Goal: Task Accomplishment & Management: Use online tool/utility

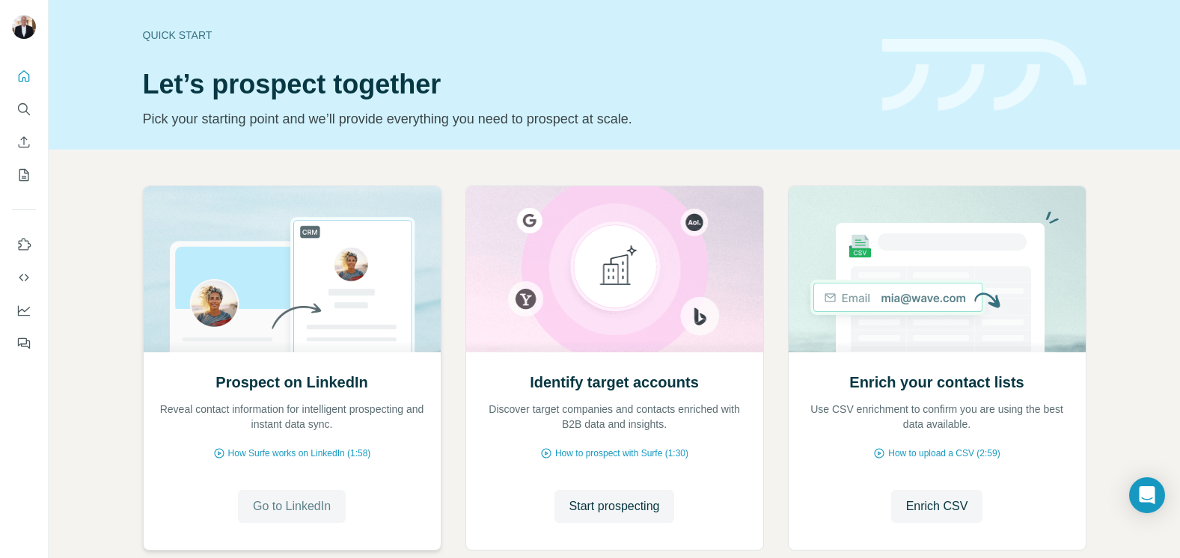
click at [287, 500] on span "Go to LinkedIn" at bounding box center [292, 506] width 78 height 18
click at [630, 511] on span "Start prospecting" at bounding box center [614, 506] width 91 height 18
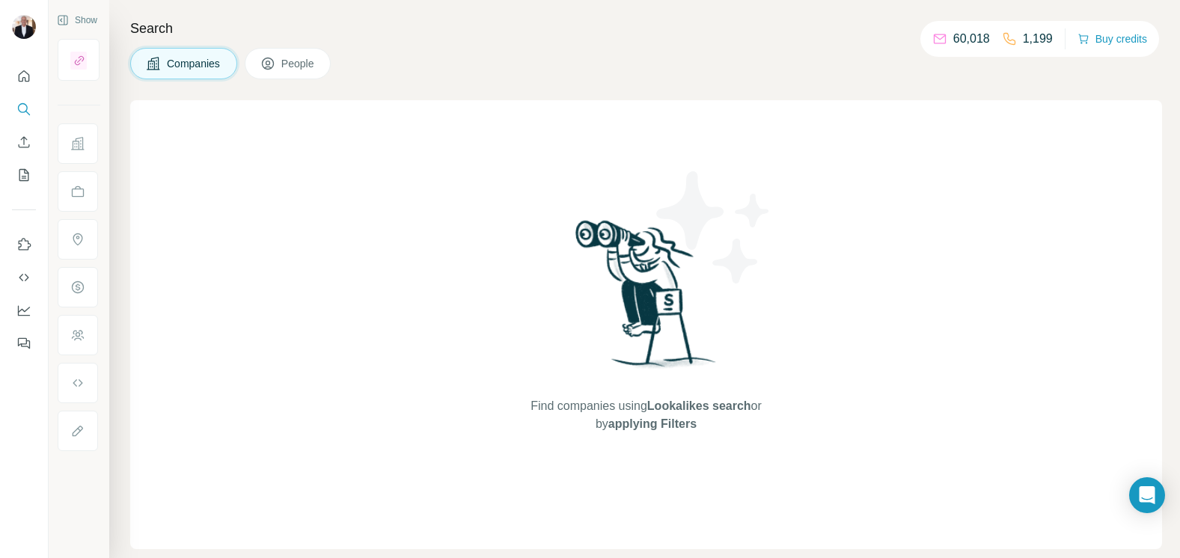
click at [198, 61] on span "Companies" at bounding box center [194, 63] width 55 height 15
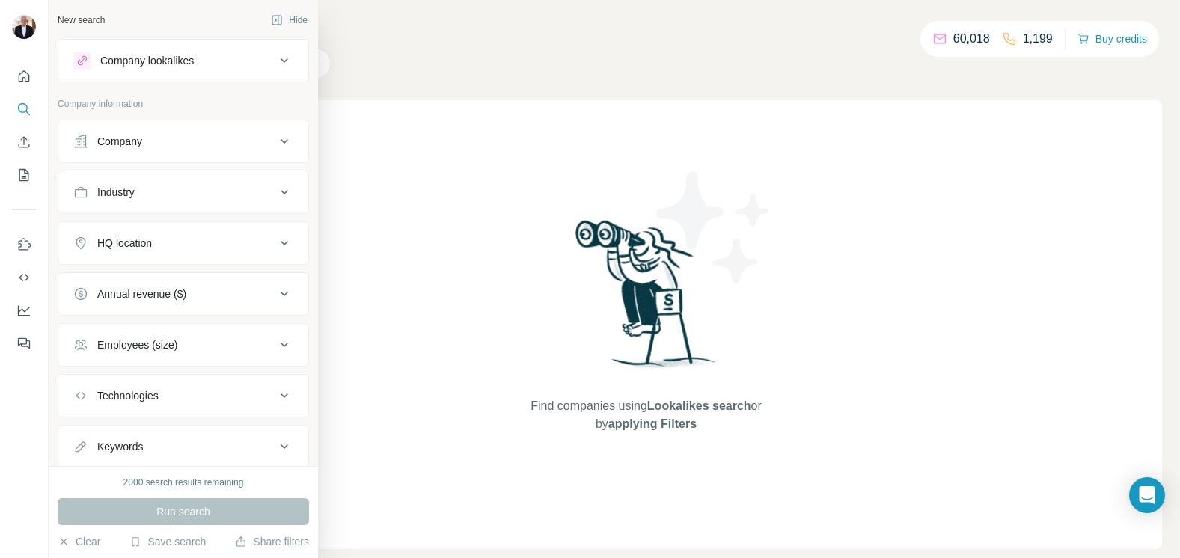
click at [285, 61] on icon at bounding box center [284, 60] width 7 height 4
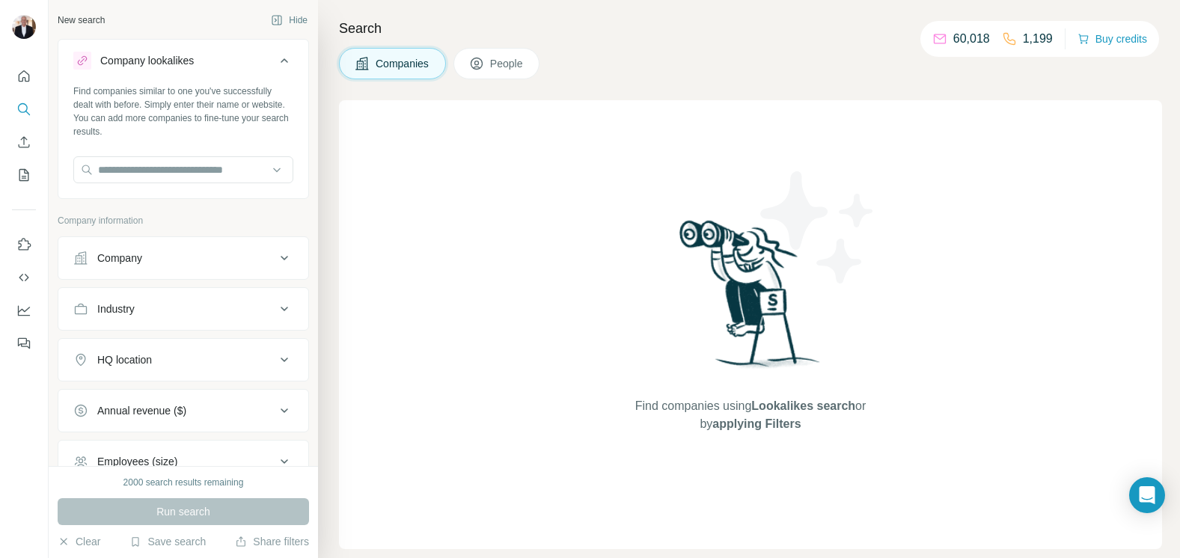
click at [394, 219] on div "Find companies using Lookalikes search or by applying Filters" at bounding box center [750, 324] width 823 height 449
click at [379, 249] on div "Find companies using Lookalikes search or by applying Filters" at bounding box center [750, 324] width 823 height 449
click at [233, 251] on div "Company" at bounding box center [174, 258] width 202 height 15
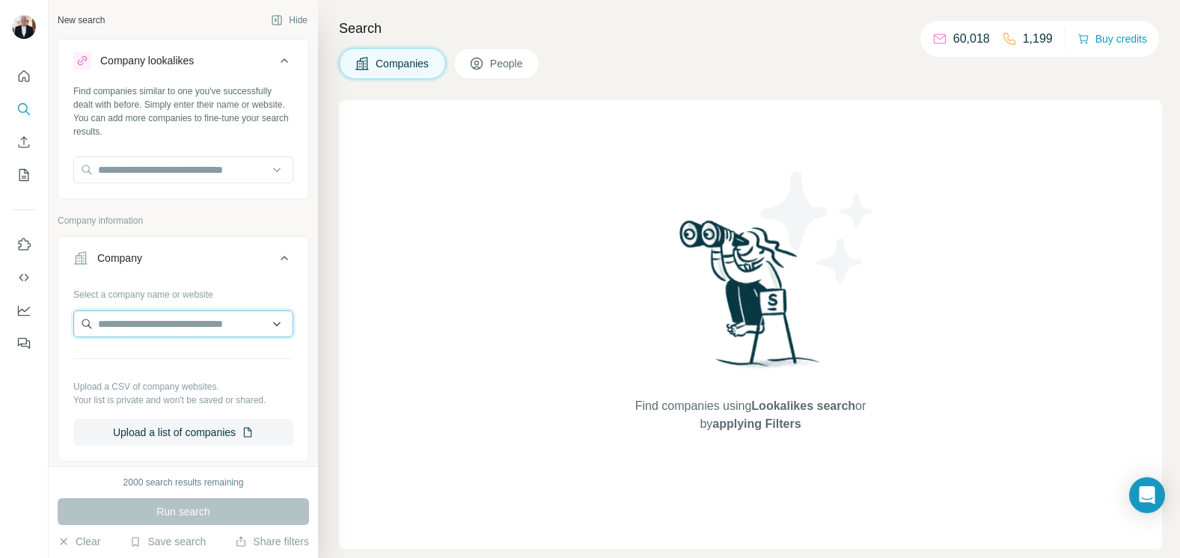
click at [204, 322] on input "text" at bounding box center [183, 323] width 220 height 27
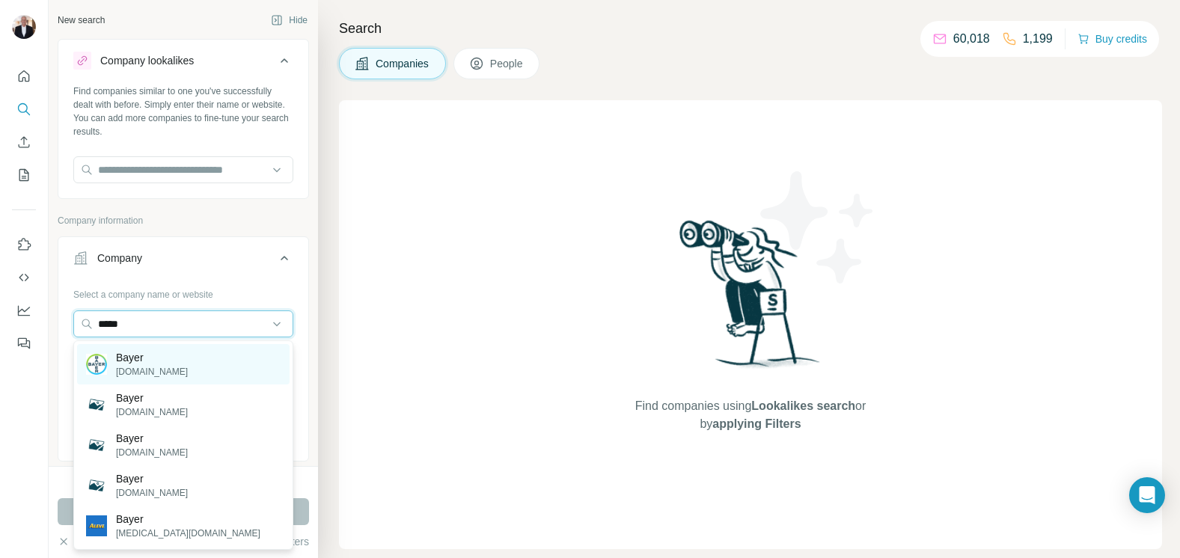
type input "*****"
click at [134, 358] on p "Bayer" at bounding box center [152, 357] width 72 height 15
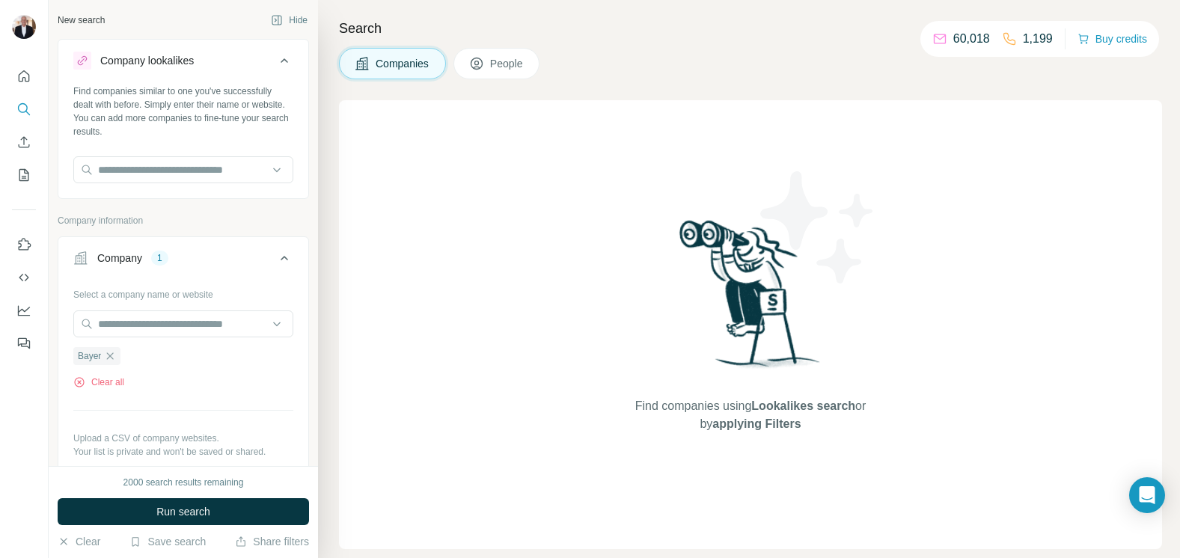
click at [499, 64] on span "People" at bounding box center [507, 63] width 34 height 15
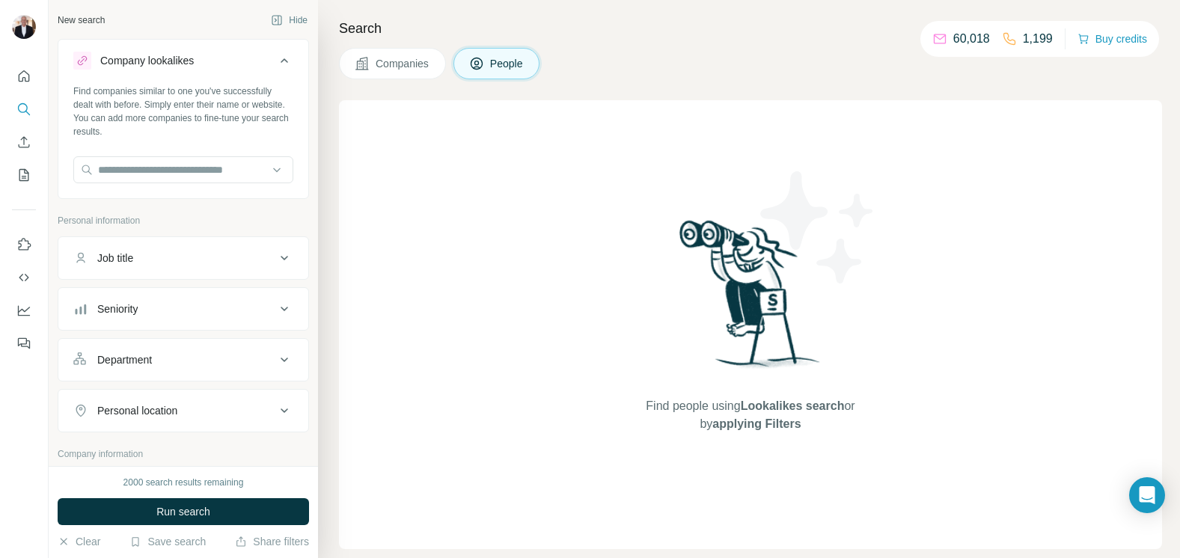
click at [283, 260] on icon at bounding box center [284, 258] width 18 height 18
click at [193, 290] on input "text" at bounding box center [168, 295] width 190 height 27
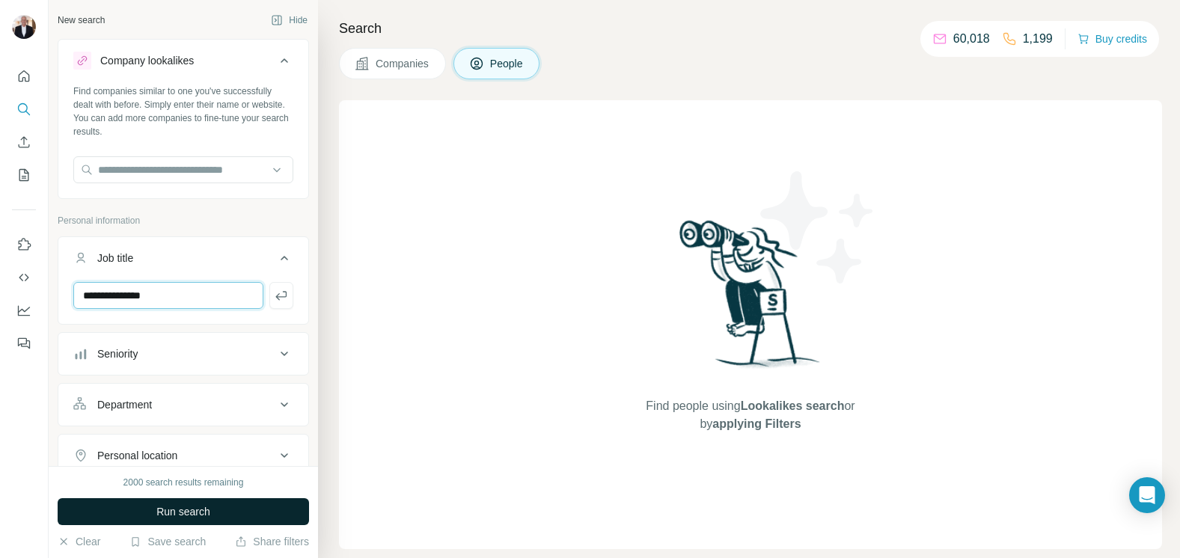
type input "**********"
click at [188, 509] on span "Run search" at bounding box center [183, 511] width 54 height 15
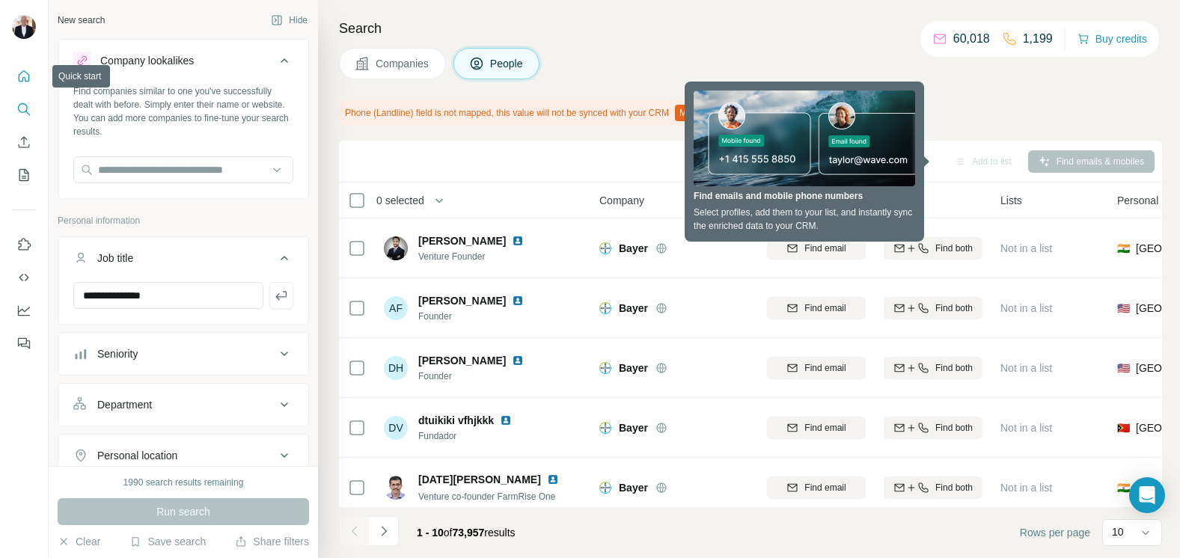
click at [22, 77] on icon "Quick start" at bounding box center [24, 75] width 11 height 11
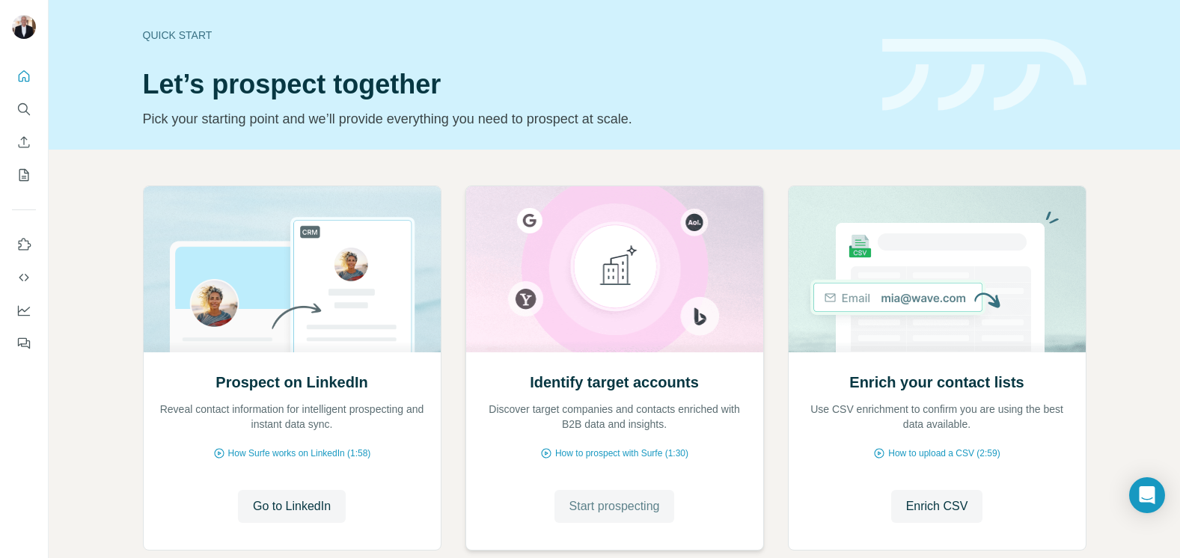
click at [604, 511] on span "Start prospecting" at bounding box center [614, 506] width 91 height 18
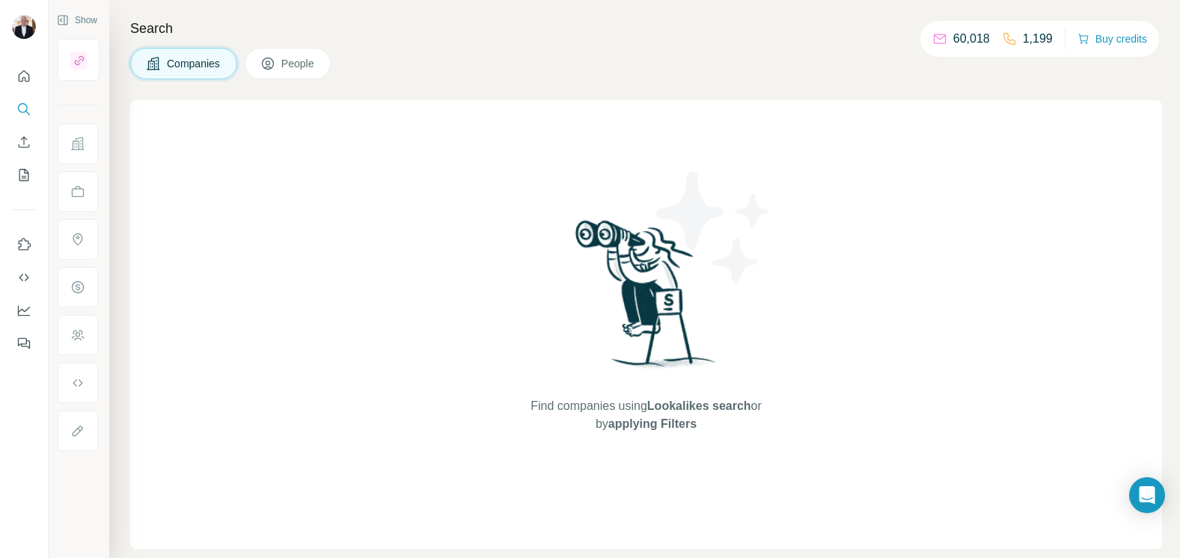
click at [420, 215] on div "Find companies using Lookalikes search or by applying Filters" at bounding box center [646, 324] width 1032 height 449
click at [25, 78] on icon "Quick start" at bounding box center [24, 75] width 11 height 11
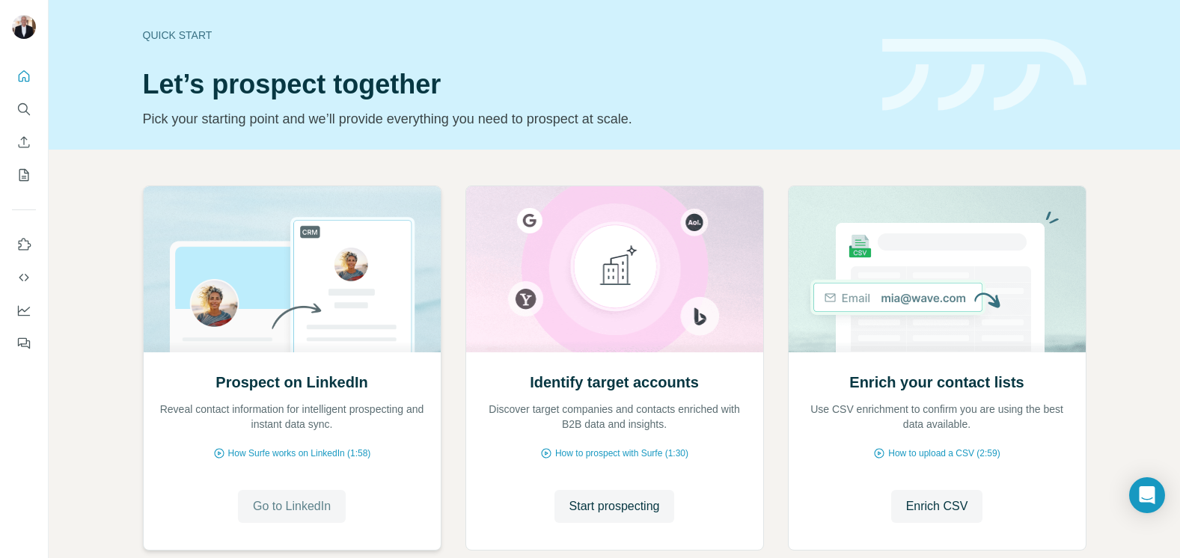
click at [293, 503] on span "Go to LinkedIn" at bounding box center [292, 506] width 78 height 18
click at [294, 506] on span "Go to LinkedIn" at bounding box center [292, 506] width 78 height 18
click at [598, 506] on span "Start prospecting" at bounding box center [614, 506] width 91 height 18
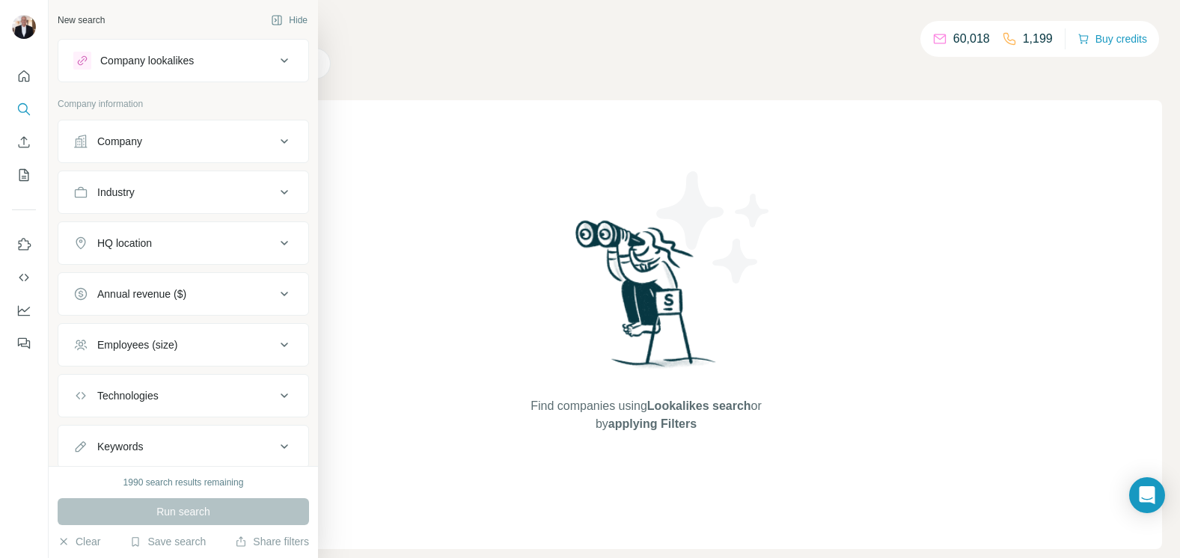
click at [286, 58] on icon at bounding box center [284, 61] width 18 height 18
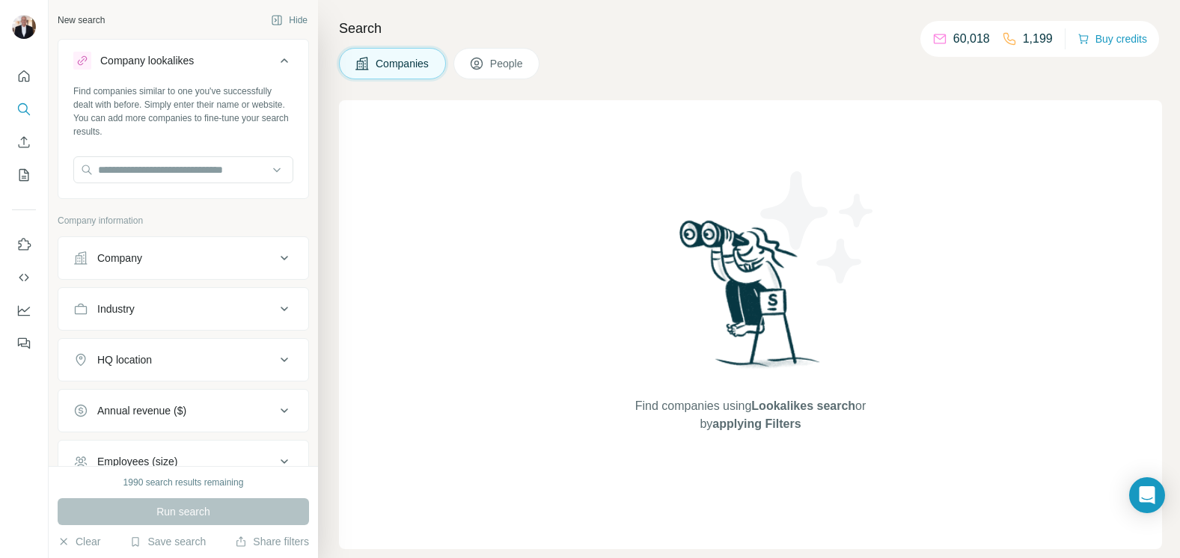
click at [349, 198] on div "Find companies using Lookalikes search or by applying Filters" at bounding box center [750, 324] width 823 height 449
click at [395, 251] on div "Find companies using Lookalikes search or by applying Filters" at bounding box center [750, 324] width 823 height 449
click at [298, 21] on button "Hide" at bounding box center [289, 20] width 58 height 22
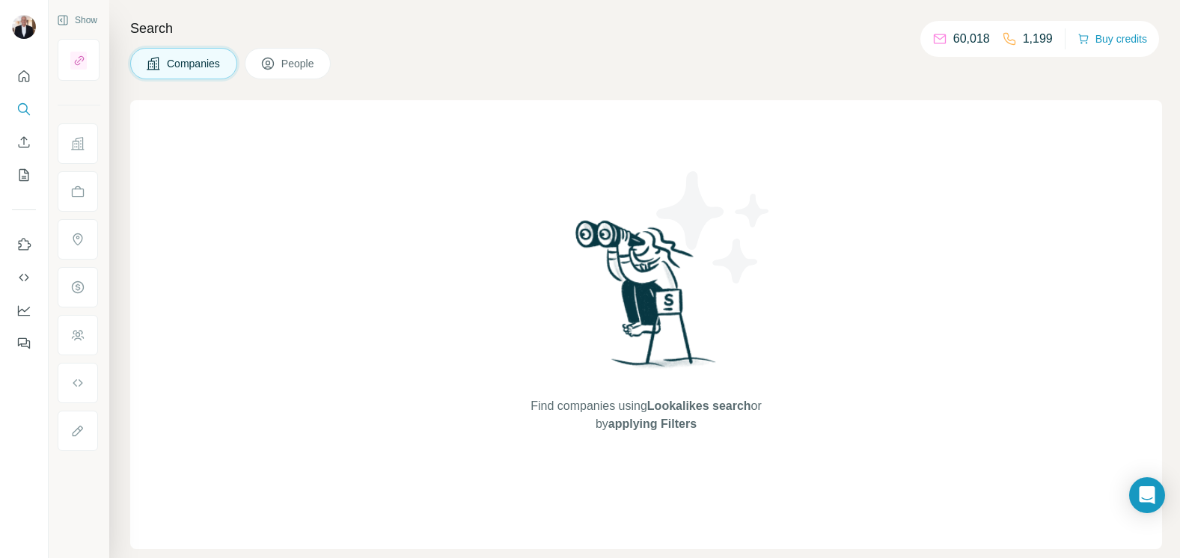
click at [397, 163] on div "Find companies using Lookalikes search or by applying Filters" at bounding box center [646, 324] width 1032 height 449
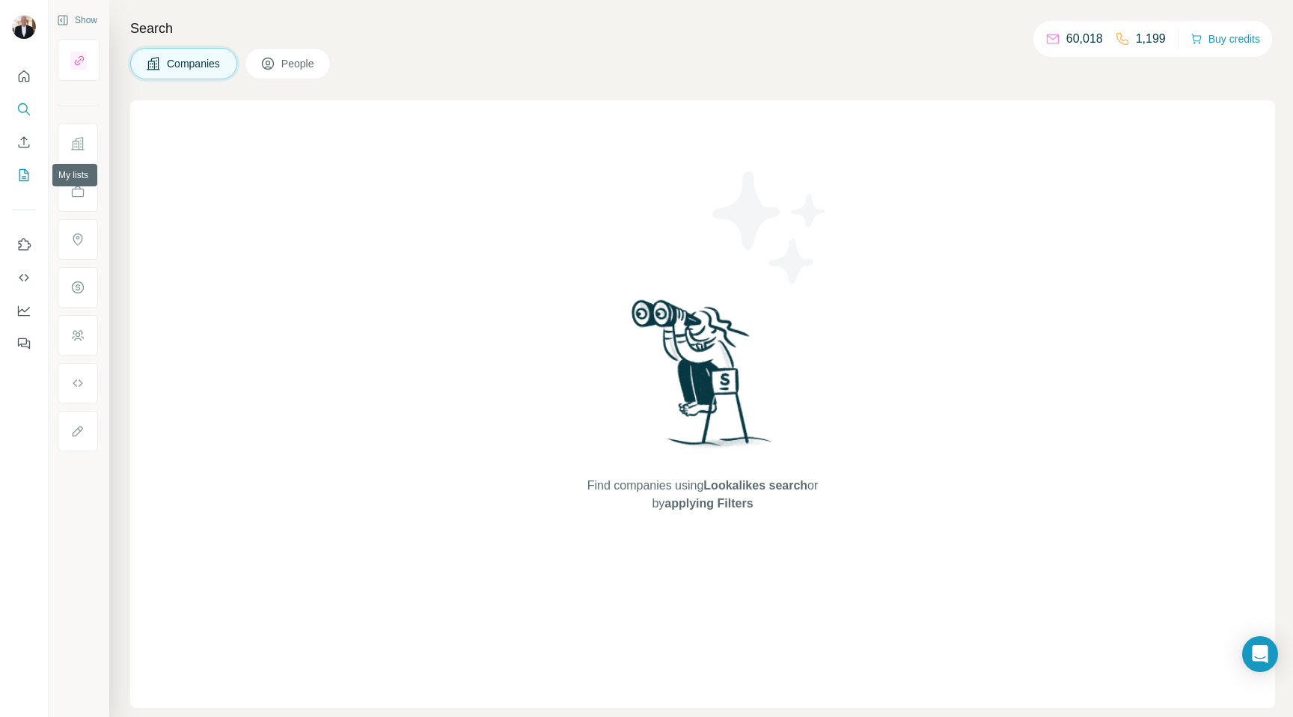
click at [24, 175] on icon "My lists" at bounding box center [23, 175] width 15 height 15
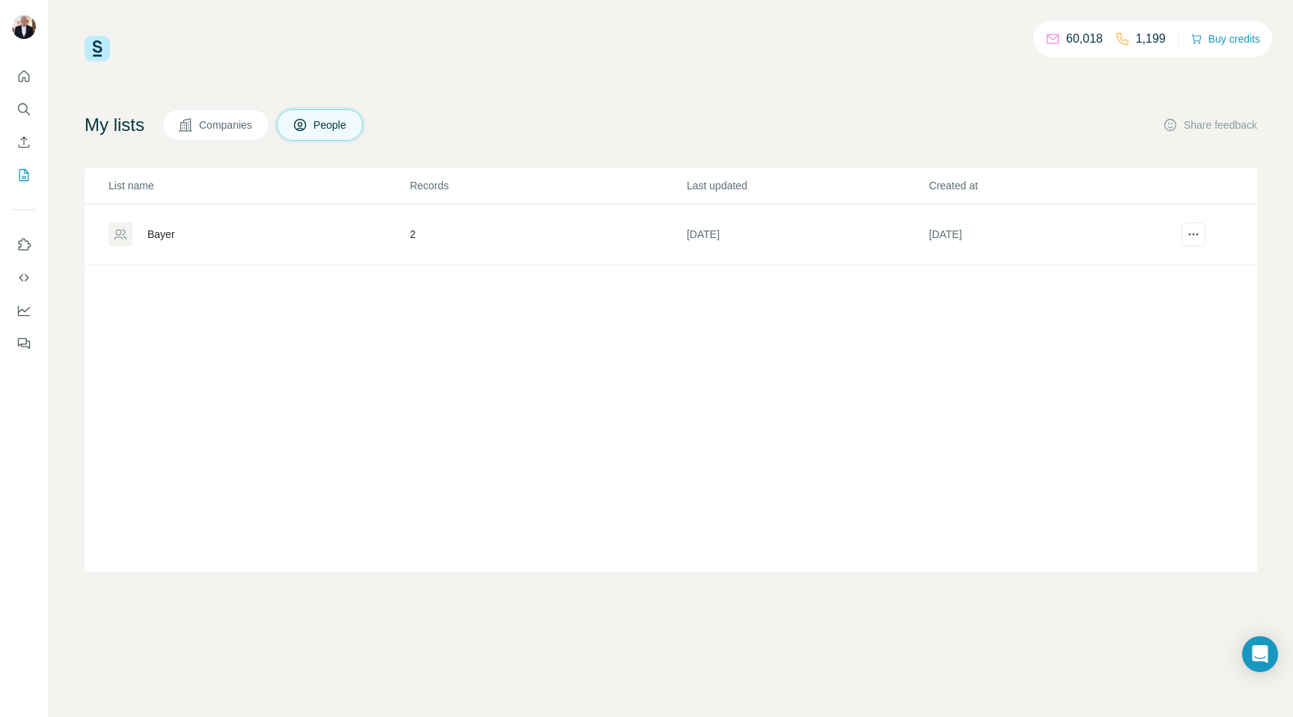
click at [158, 230] on div "Bayer" at bounding box center [161, 234] width 28 height 15
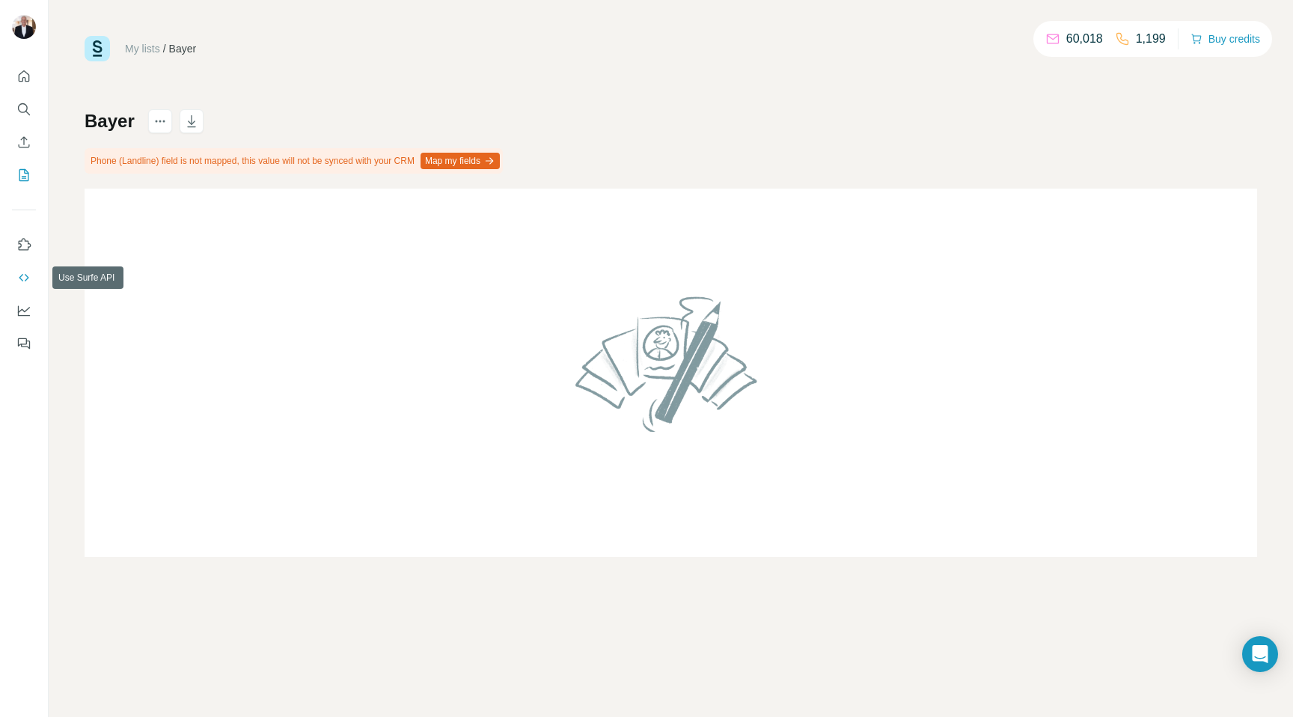
click at [21, 274] on icon "Use Surfe API" at bounding box center [23, 277] width 15 height 15
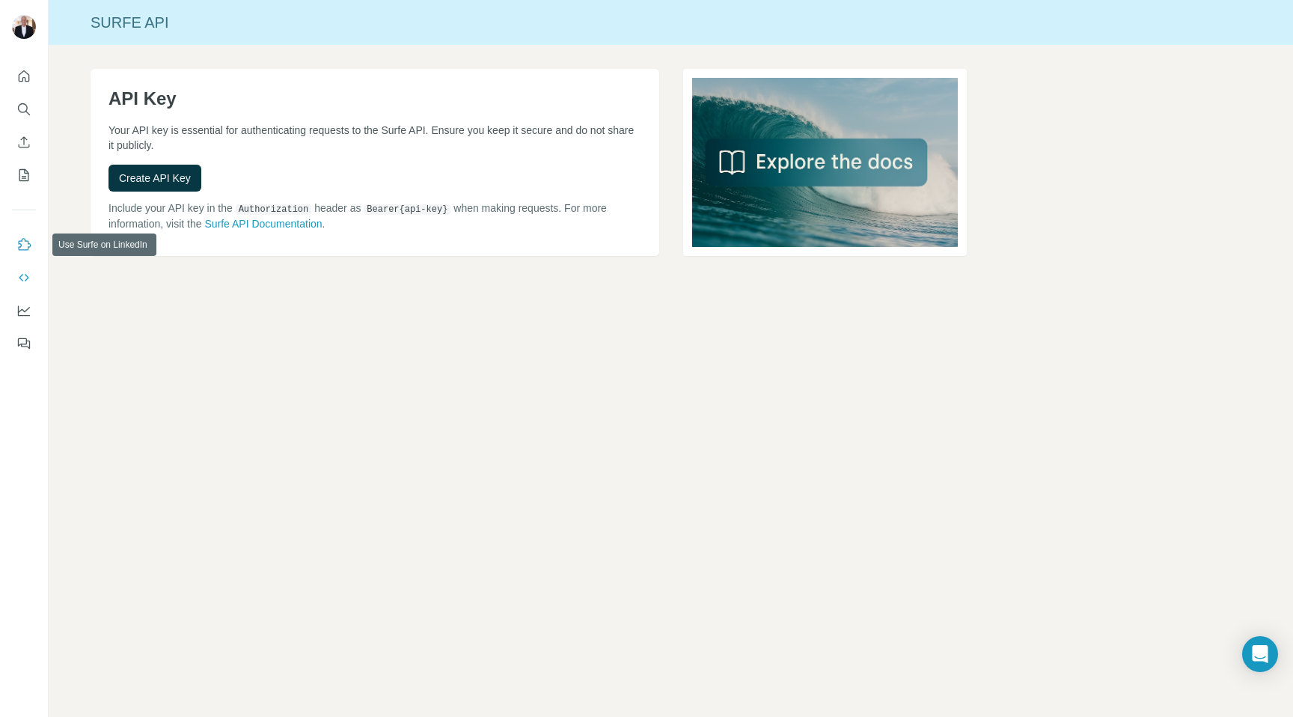
click at [21, 242] on icon "Use Surfe on LinkedIn" at bounding box center [23, 244] width 15 height 15
click at [26, 74] on icon "Quick start" at bounding box center [23, 76] width 15 height 15
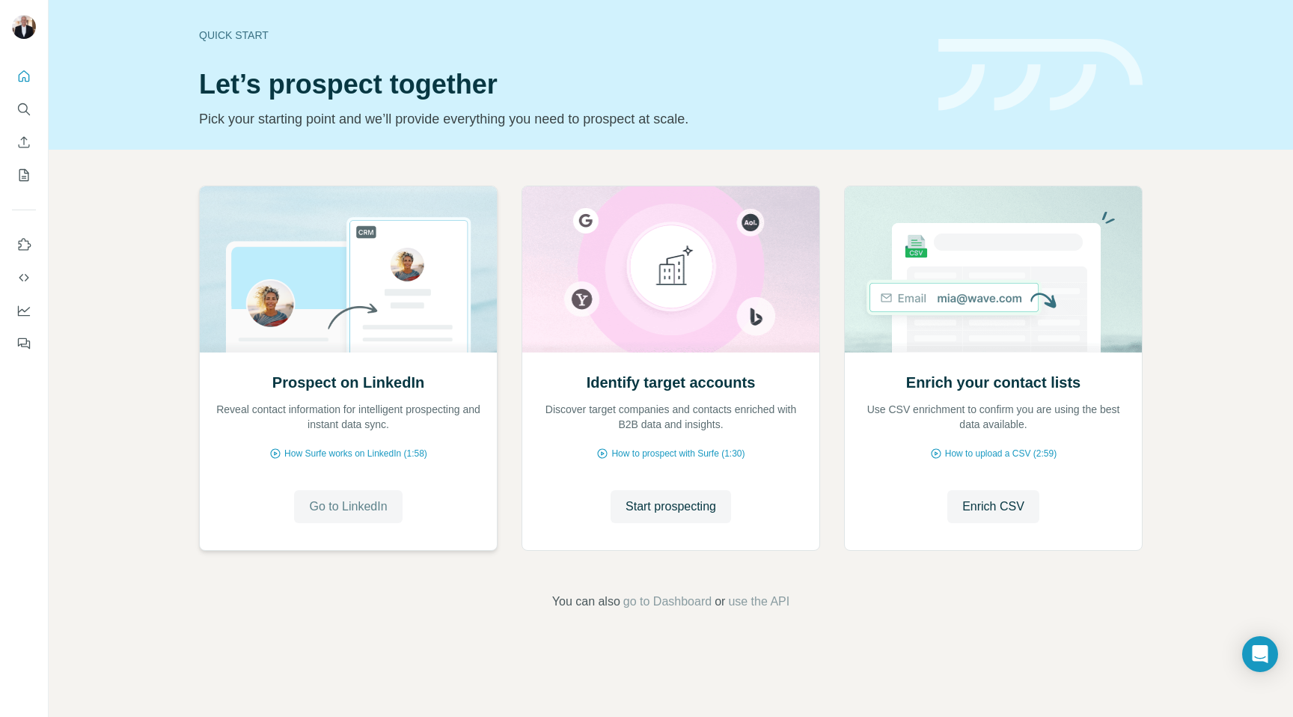
click at [351, 500] on span "Go to LinkedIn" at bounding box center [348, 506] width 78 height 18
click at [672, 452] on span "How to prospect with Surfe (1:30)" at bounding box center [677, 453] width 133 height 13
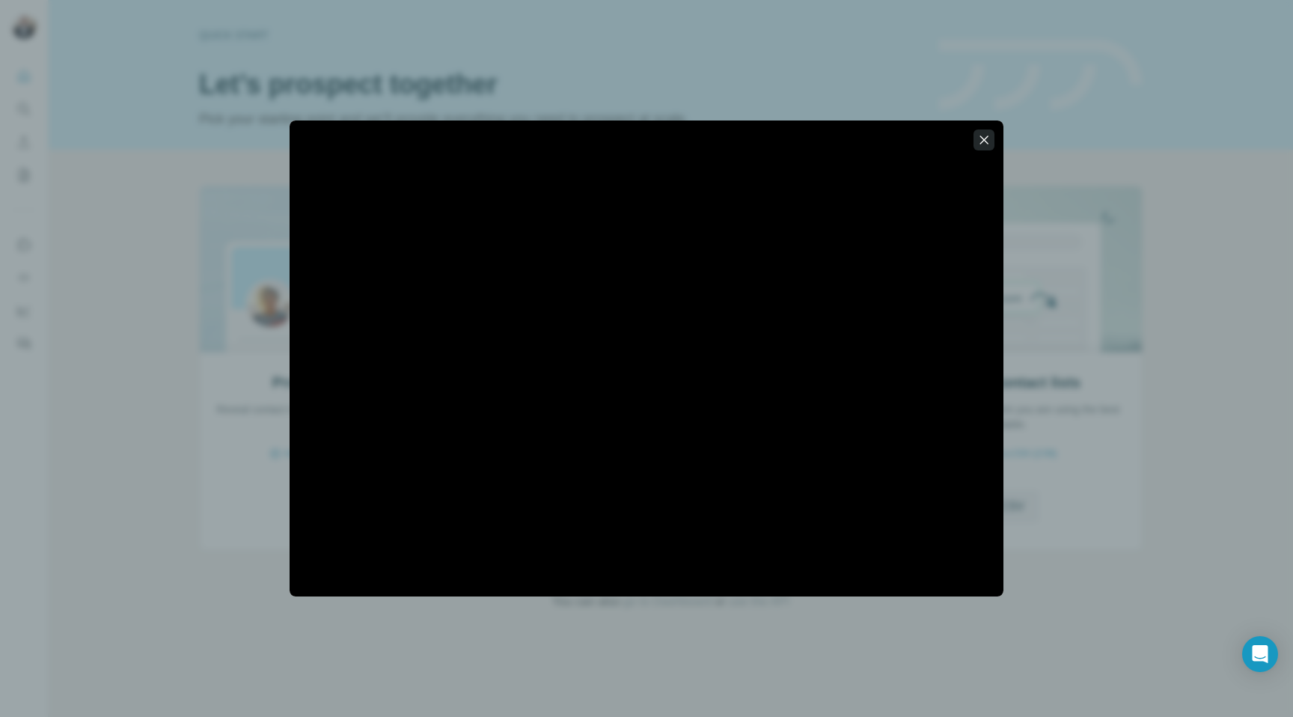
click at [983, 143] on icon "button" at bounding box center [983, 139] width 15 height 15
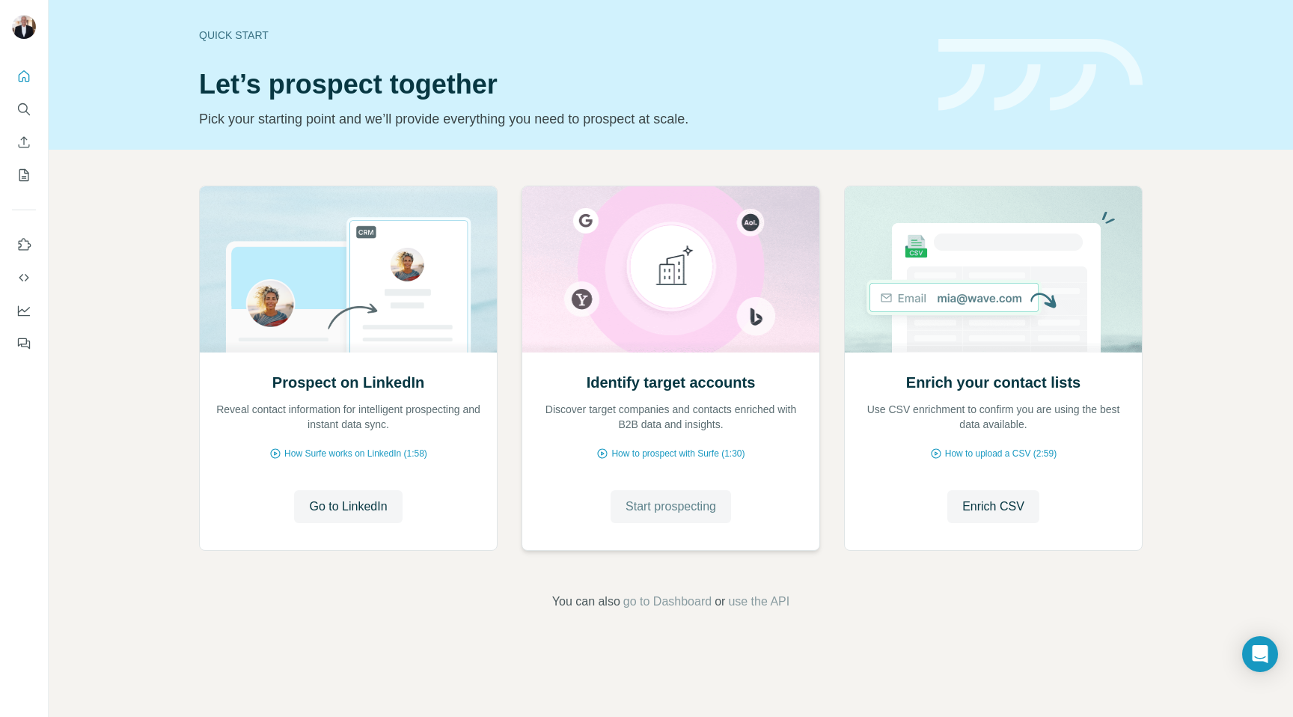
click at [689, 503] on span "Start prospecting" at bounding box center [670, 506] width 91 height 18
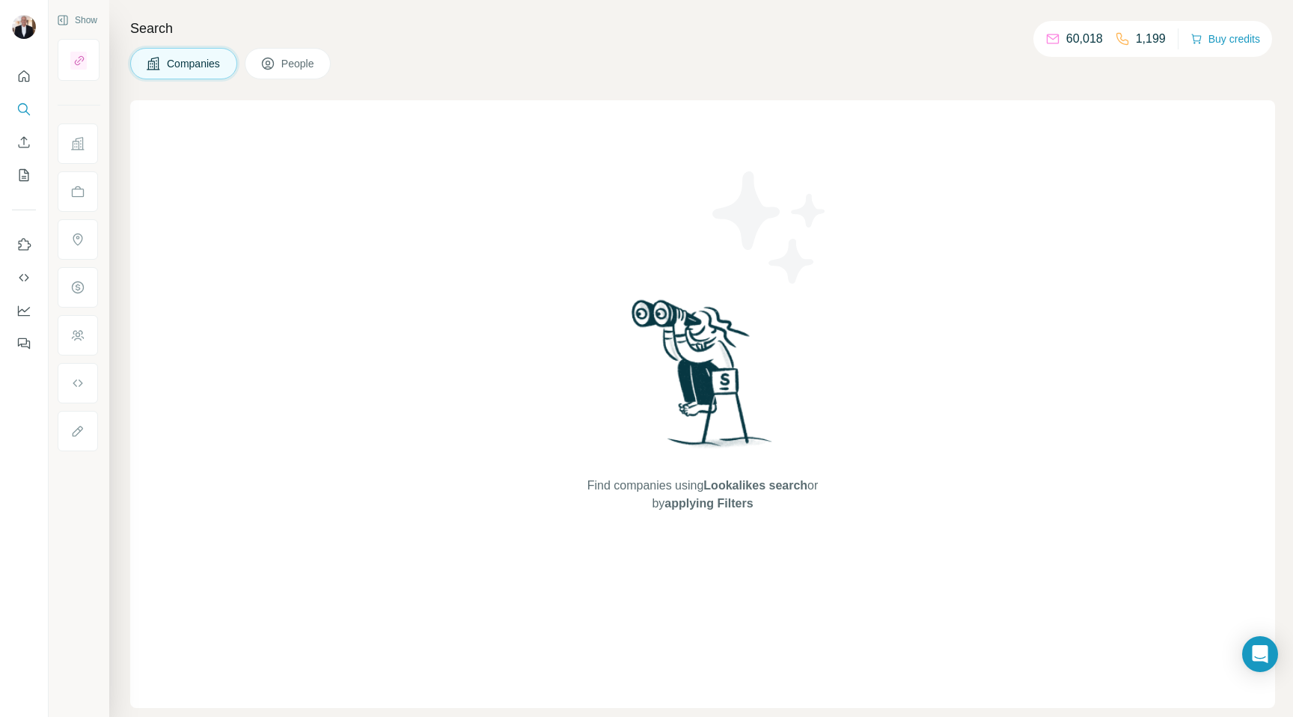
click at [197, 62] on span "Companies" at bounding box center [194, 63] width 55 height 15
click at [293, 70] on span "People" at bounding box center [298, 63] width 34 height 15
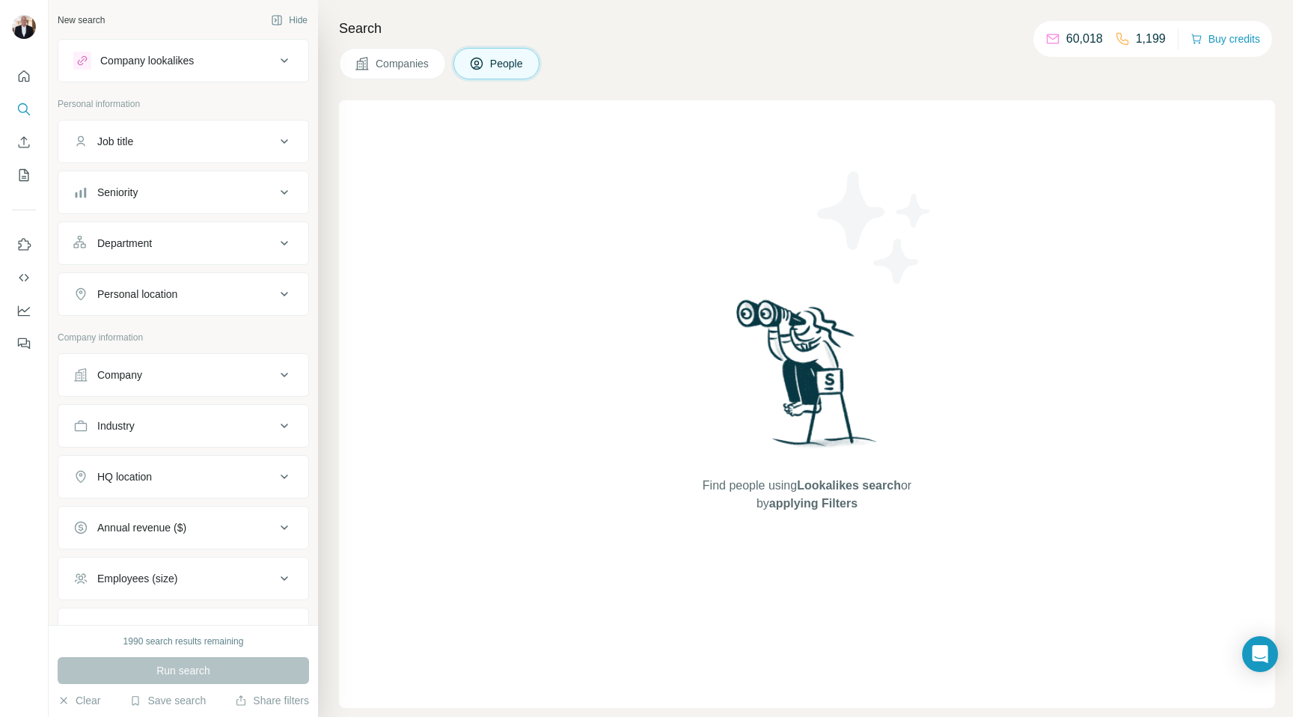
click at [287, 366] on icon at bounding box center [284, 375] width 18 height 18
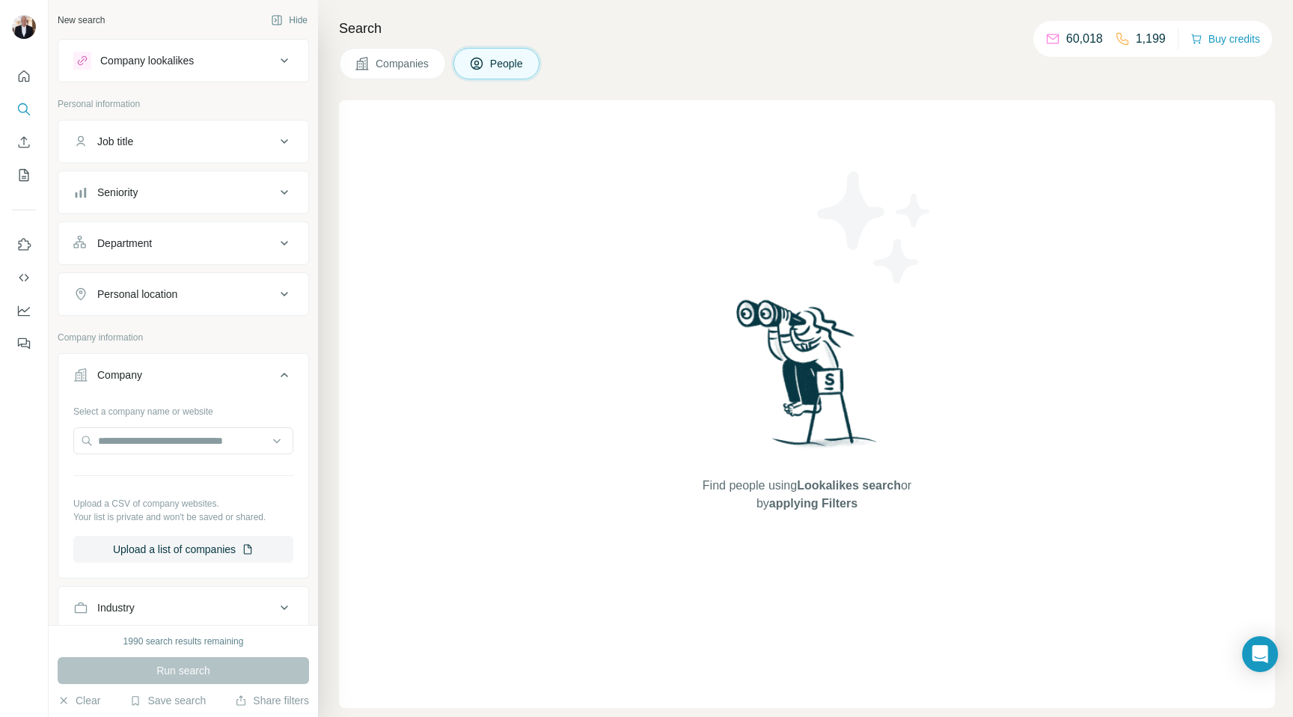
click at [285, 141] on icon at bounding box center [284, 141] width 7 height 4
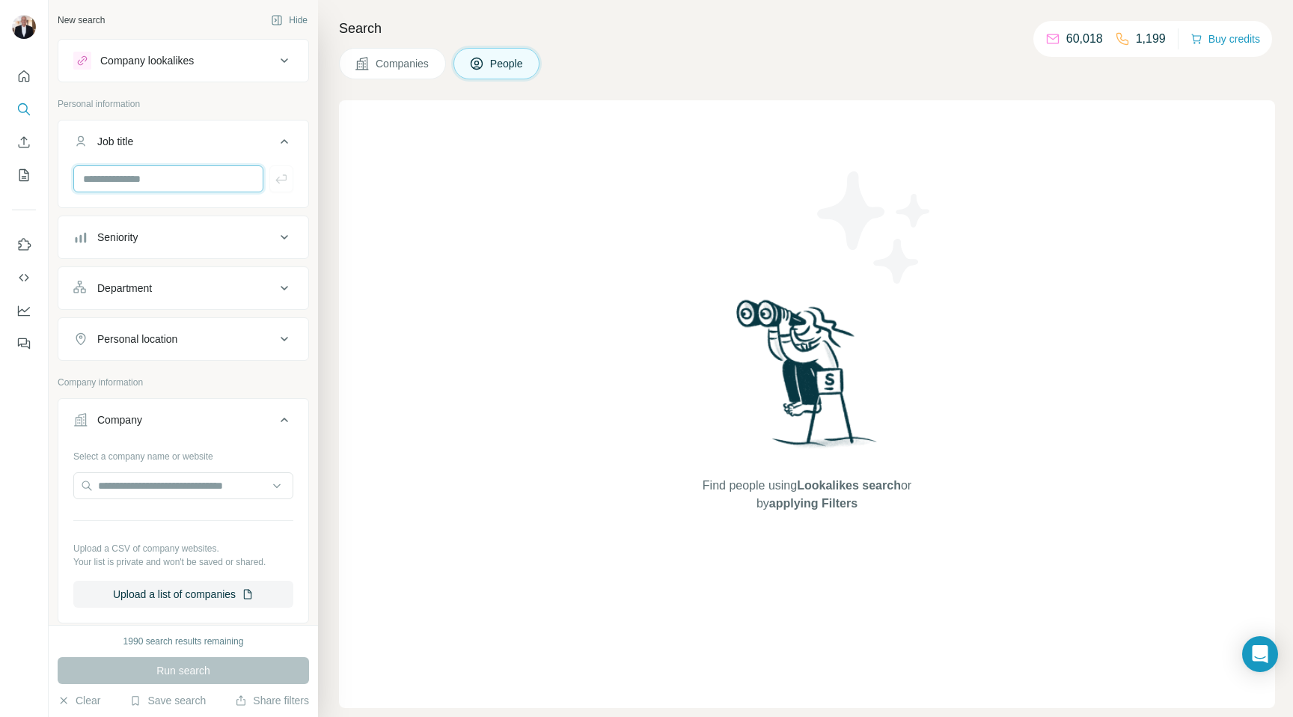
click at [209, 180] on input "text" at bounding box center [168, 178] width 190 height 27
type input "**********"
click at [202, 481] on input "text" at bounding box center [183, 485] width 220 height 27
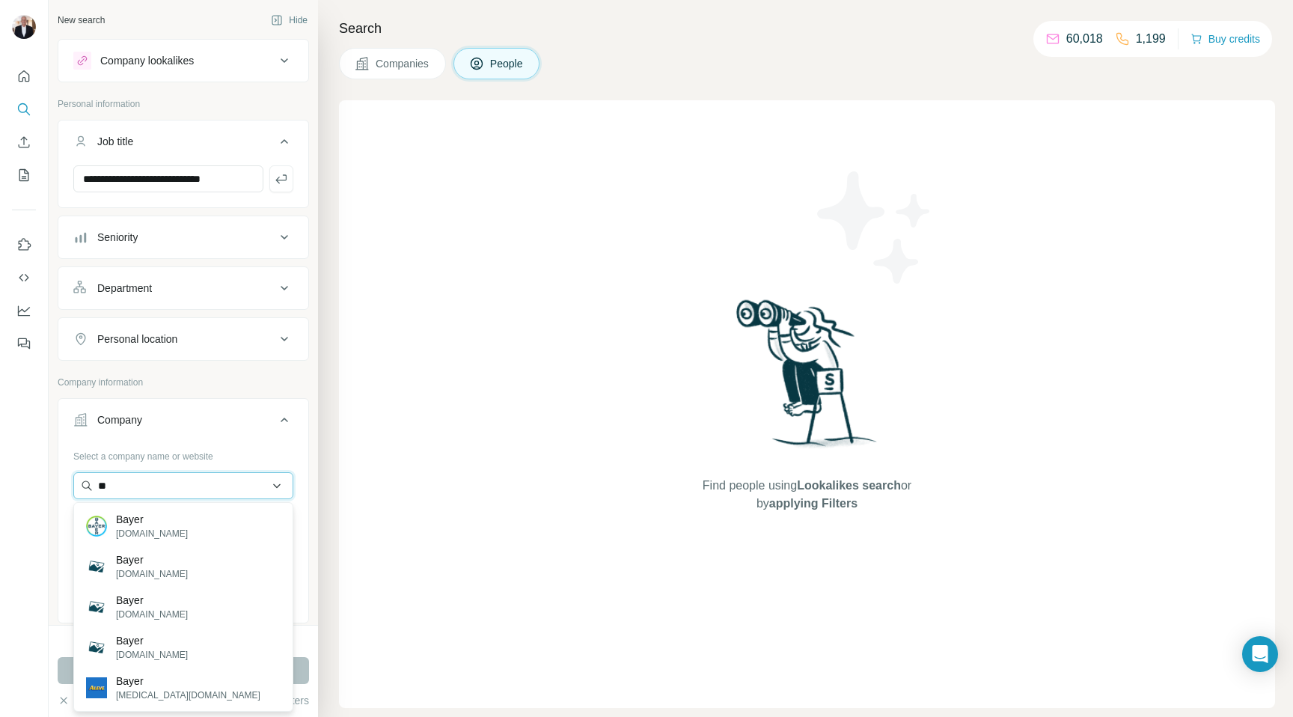
type input "*"
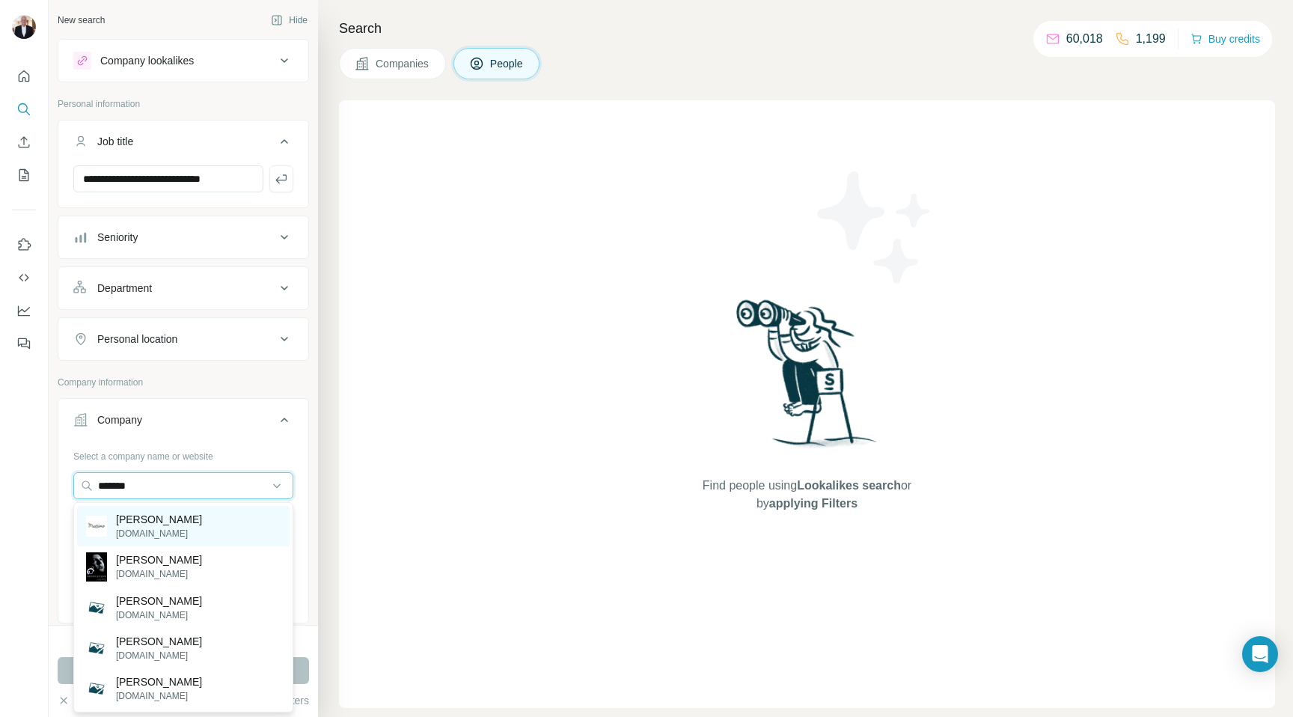
type input "*******"
click at [147, 520] on p "Massimo" at bounding box center [159, 519] width 86 height 15
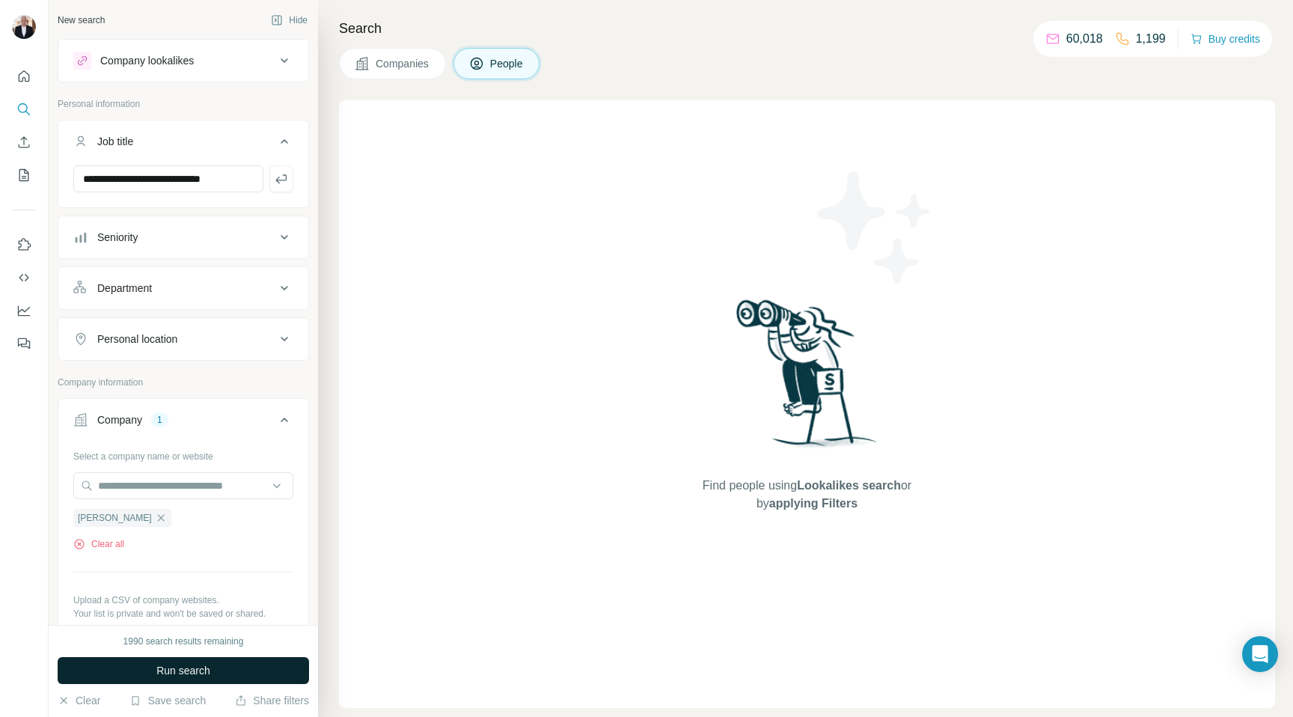
click at [186, 557] on span "Run search" at bounding box center [183, 670] width 54 height 15
click at [256, 180] on input "**********" at bounding box center [168, 178] width 190 height 27
click at [285, 184] on icon "button" at bounding box center [281, 178] width 15 height 15
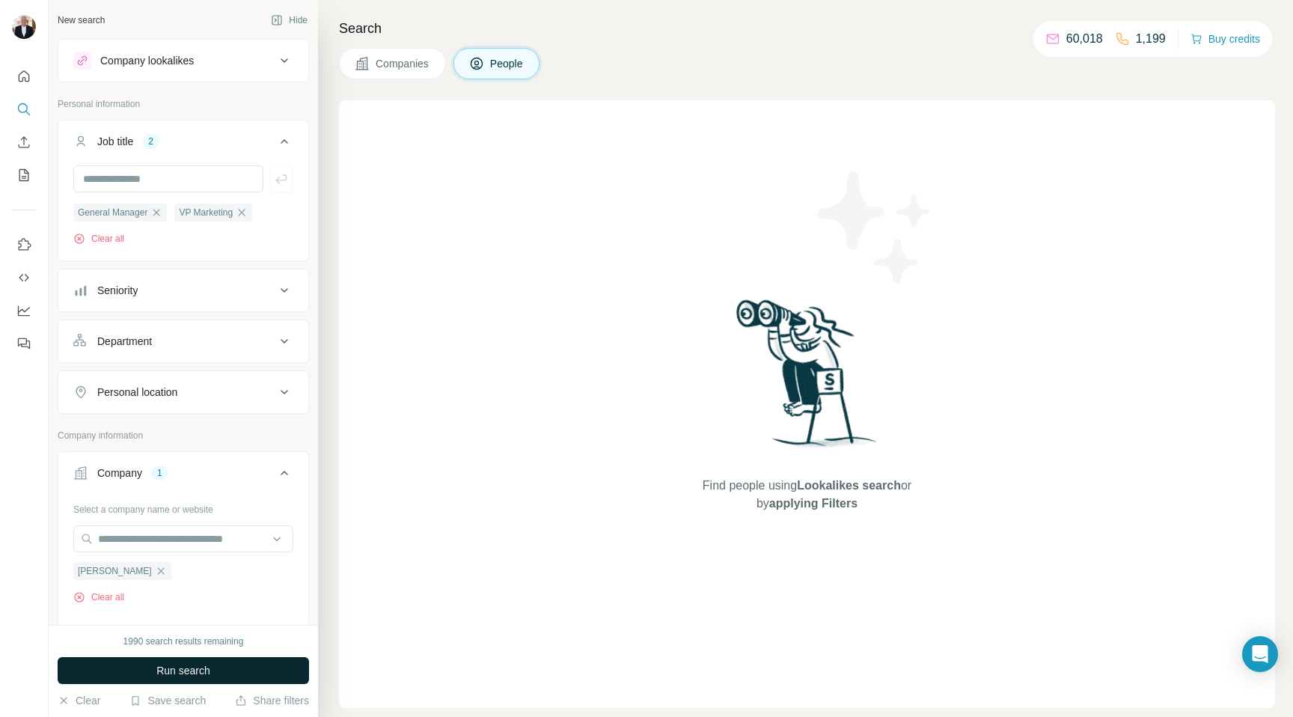
click at [185, 557] on span "Run search" at bounding box center [183, 670] width 54 height 15
click at [211, 536] on input "text" at bounding box center [183, 538] width 220 height 27
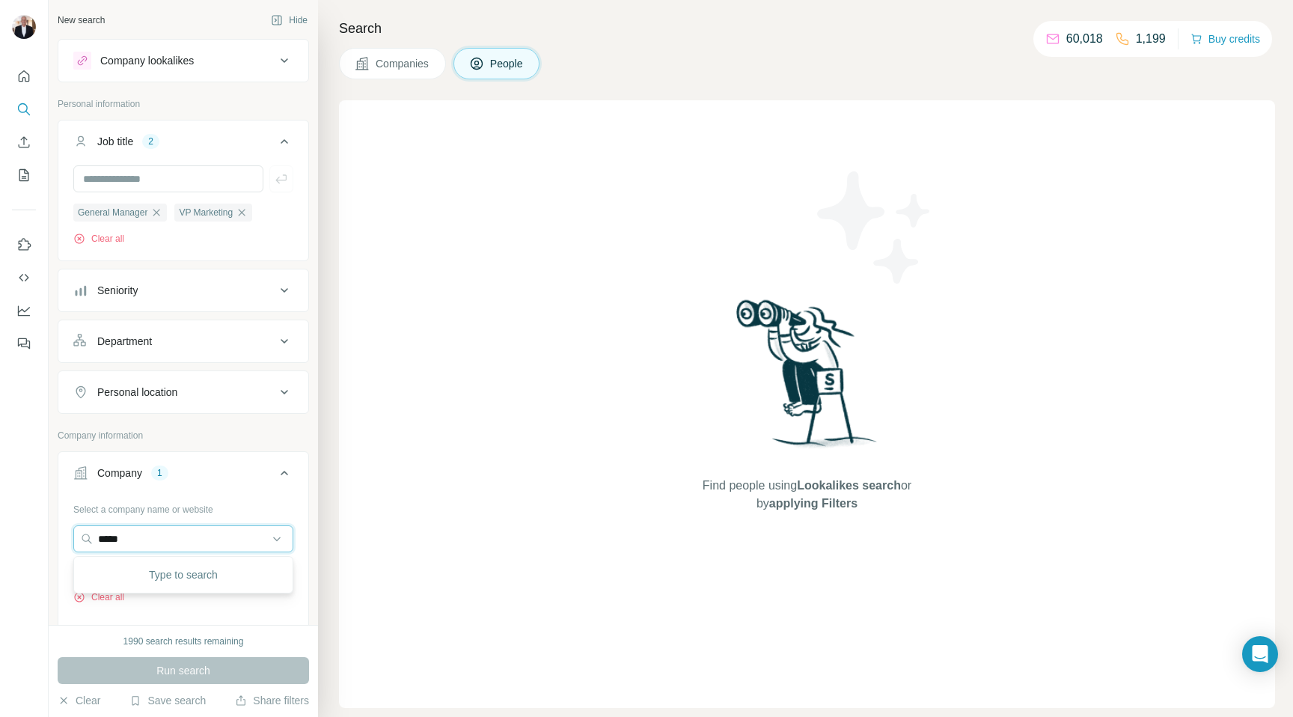
type input "*****"
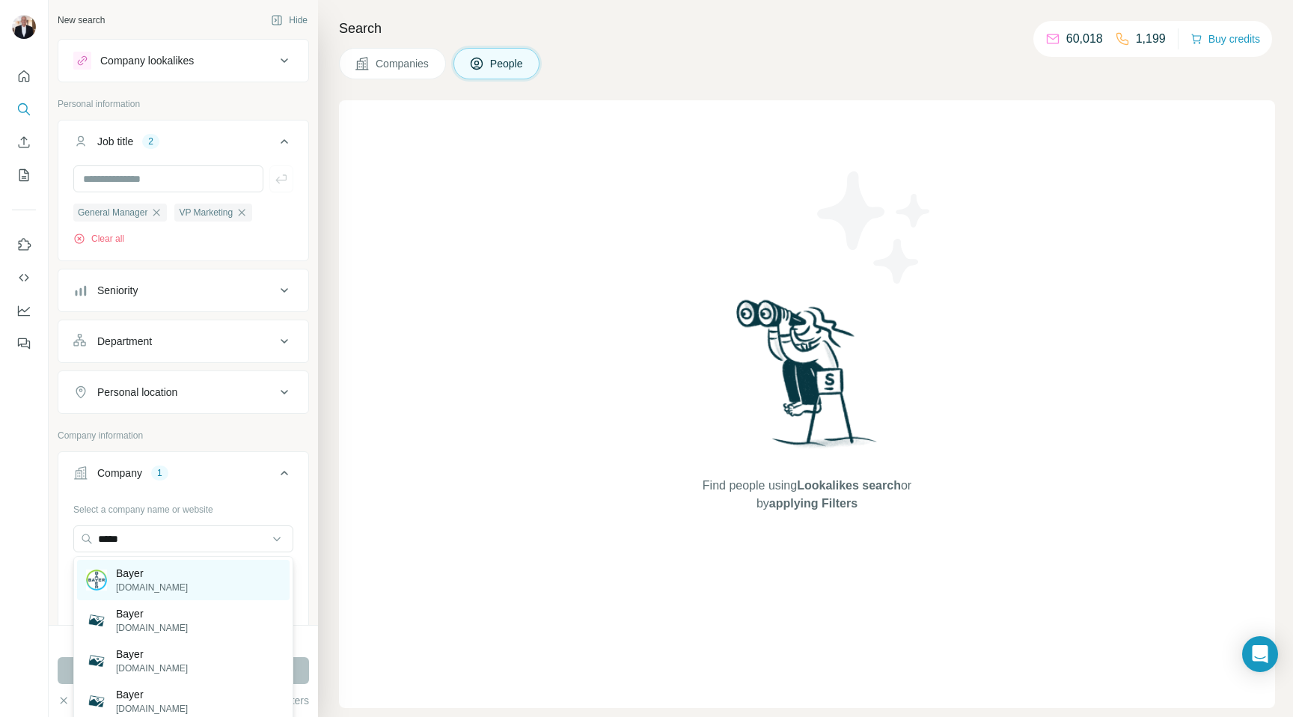
click at [125, 557] on p "Bayer" at bounding box center [152, 573] width 72 height 15
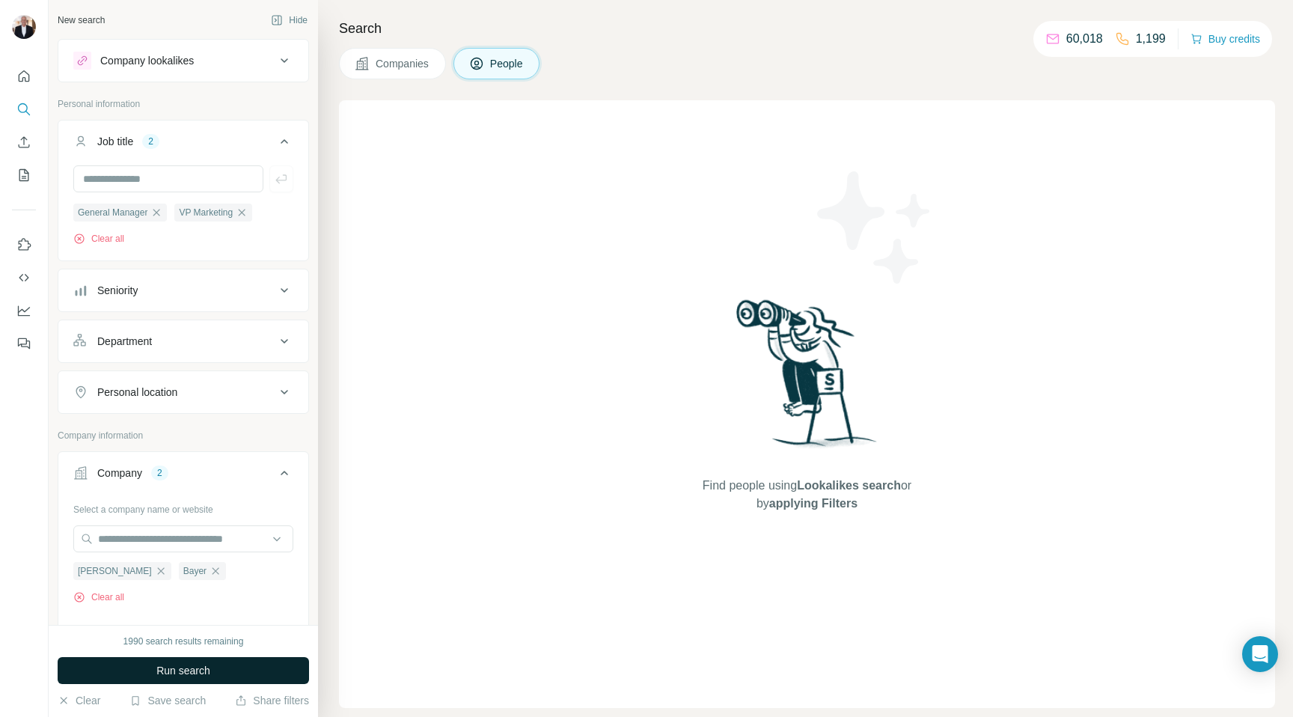
click at [180, 557] on span "Run search" at bounding box center [183, 670] width 54 height 15
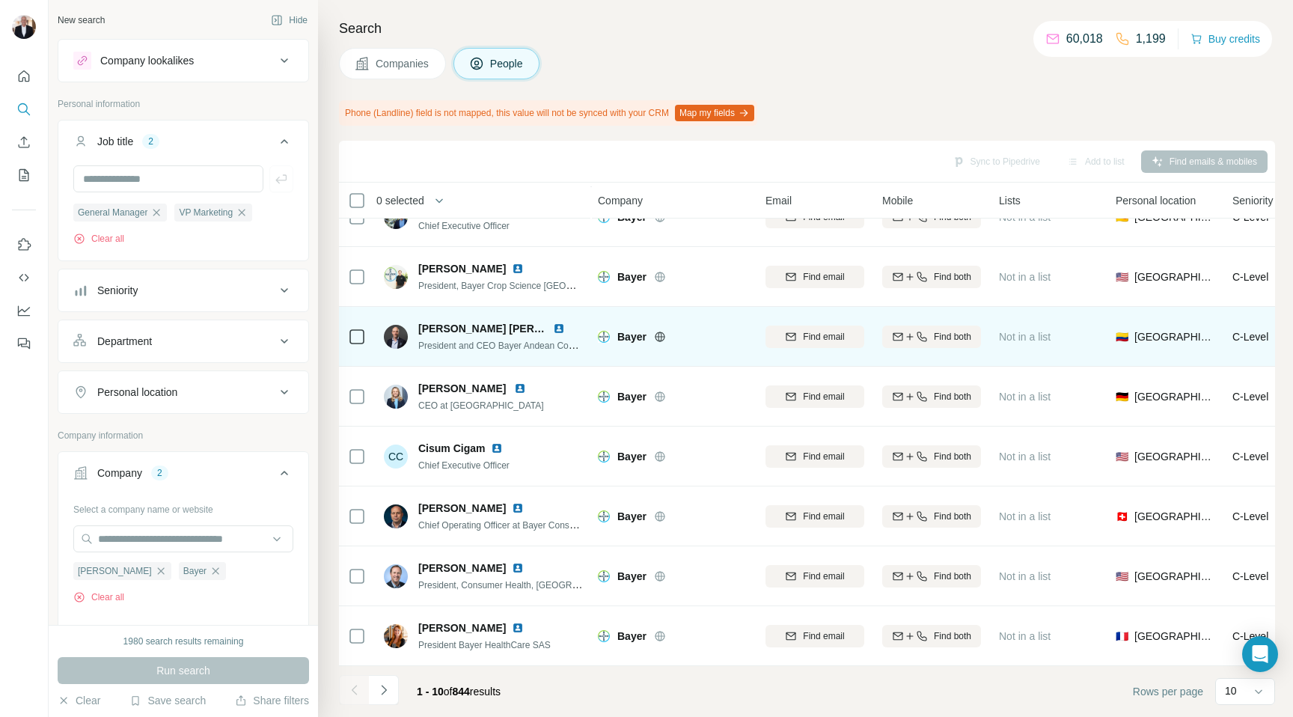
scroll to position [151, 10]
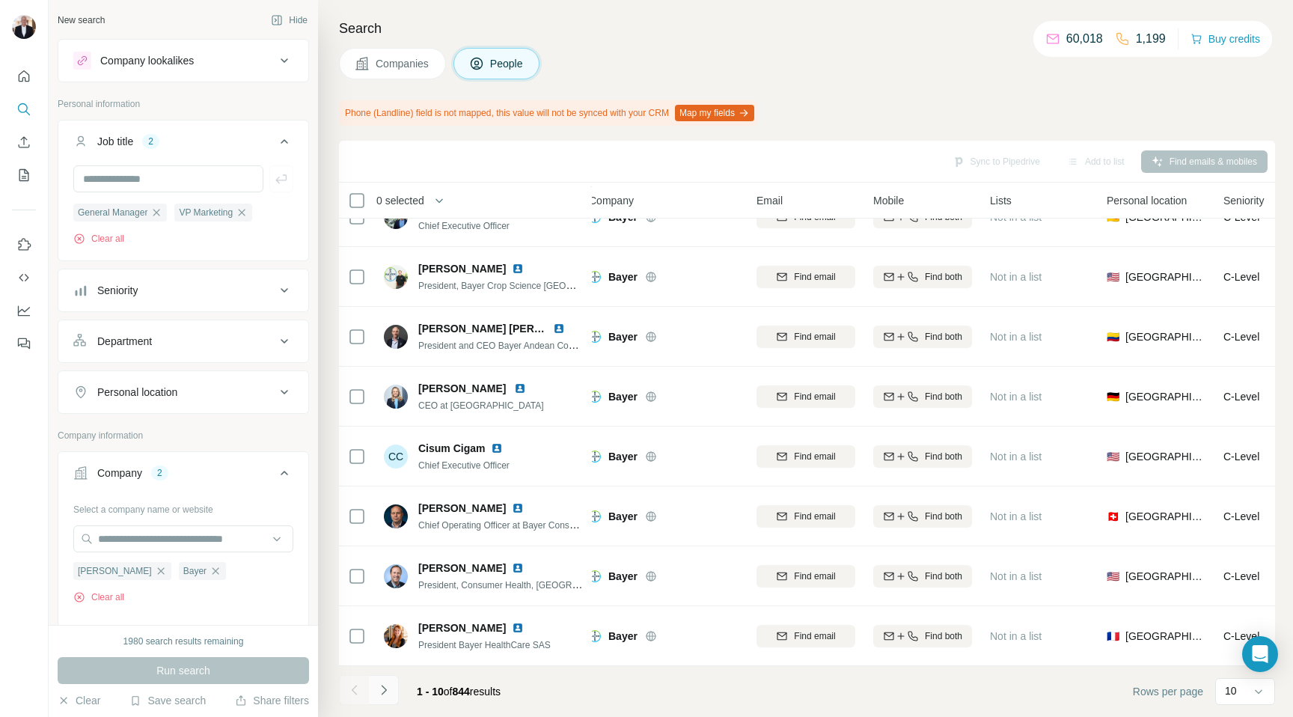
click at [386, 557] on icon "Navigate to next page" at bounding box center [383, 689] width 15 height 15
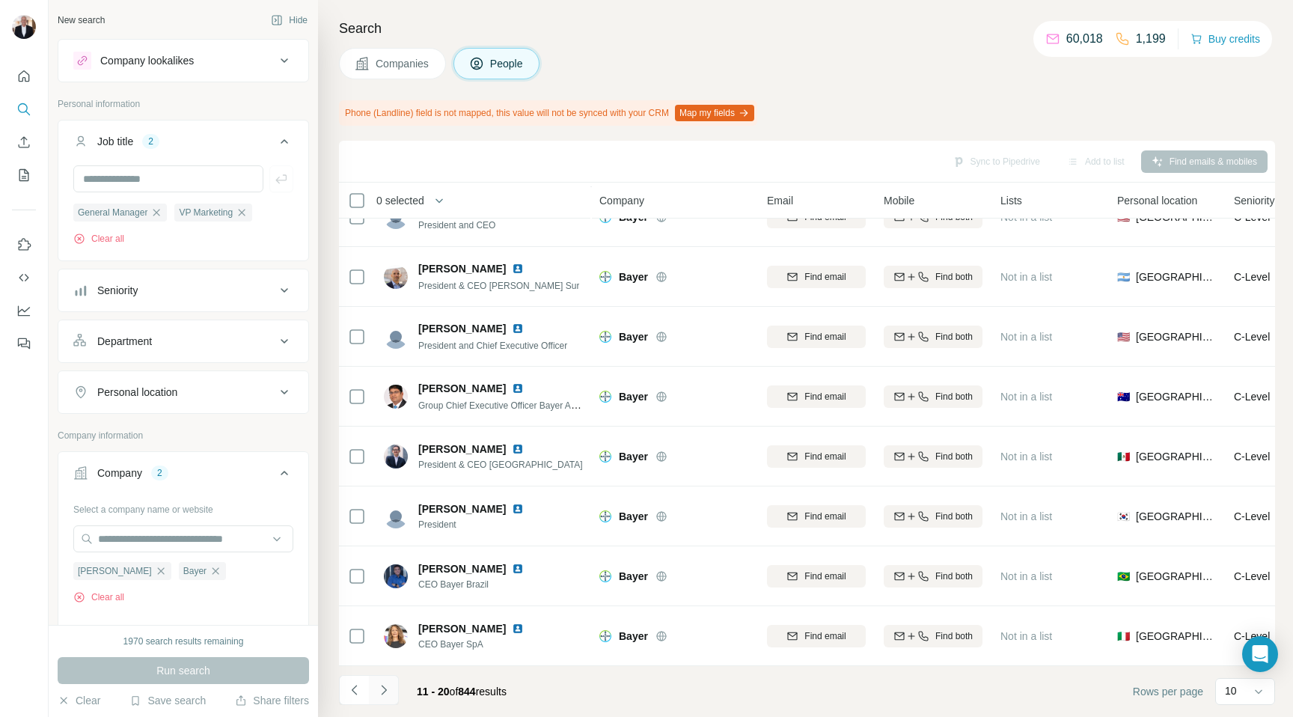
click at [386, 557] on icon "Navigate to next page" at bounding box center [383, 689] width 15 height 15
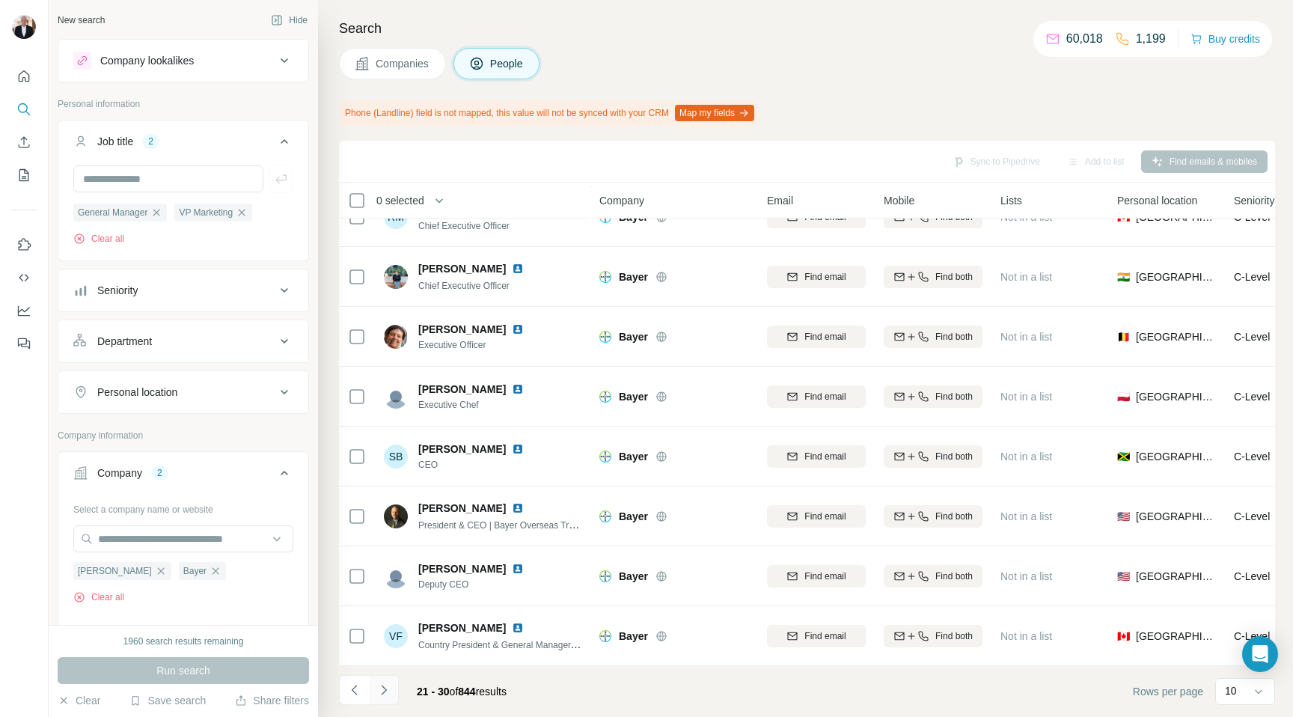
click at [386, 557] on icon "Navigate to next page" at bounding box center [383, 689] width 15 height 15
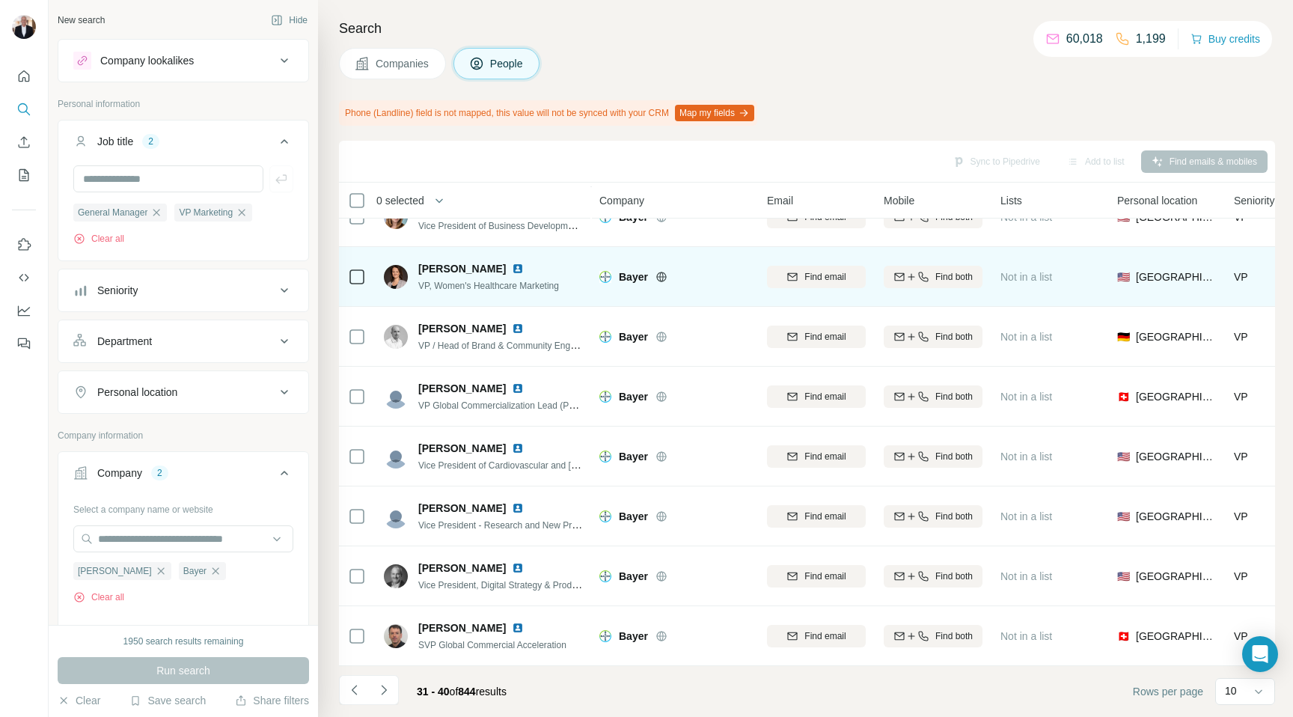
click at [466, 275] on span "Amy Hessels" at bounding box center [462, 268] width 88 height 15
click at [463, 271] on span "Amy Hessels" at bounding box center [462, 268] width 88 height 15
click at [450, 278] on div "VP, Women's Healthcare Marketing" at bounding box center [488, 285] width 141 height 15
click at [465, 272] on span "Amy Hessels" at bounding box center [462, 268] width 88 height 15
click at [512, 266] on img at bounding box center [518, 269] width 12 height 12
